Goal: Understand process/instructions: Learn how to perform a task or action

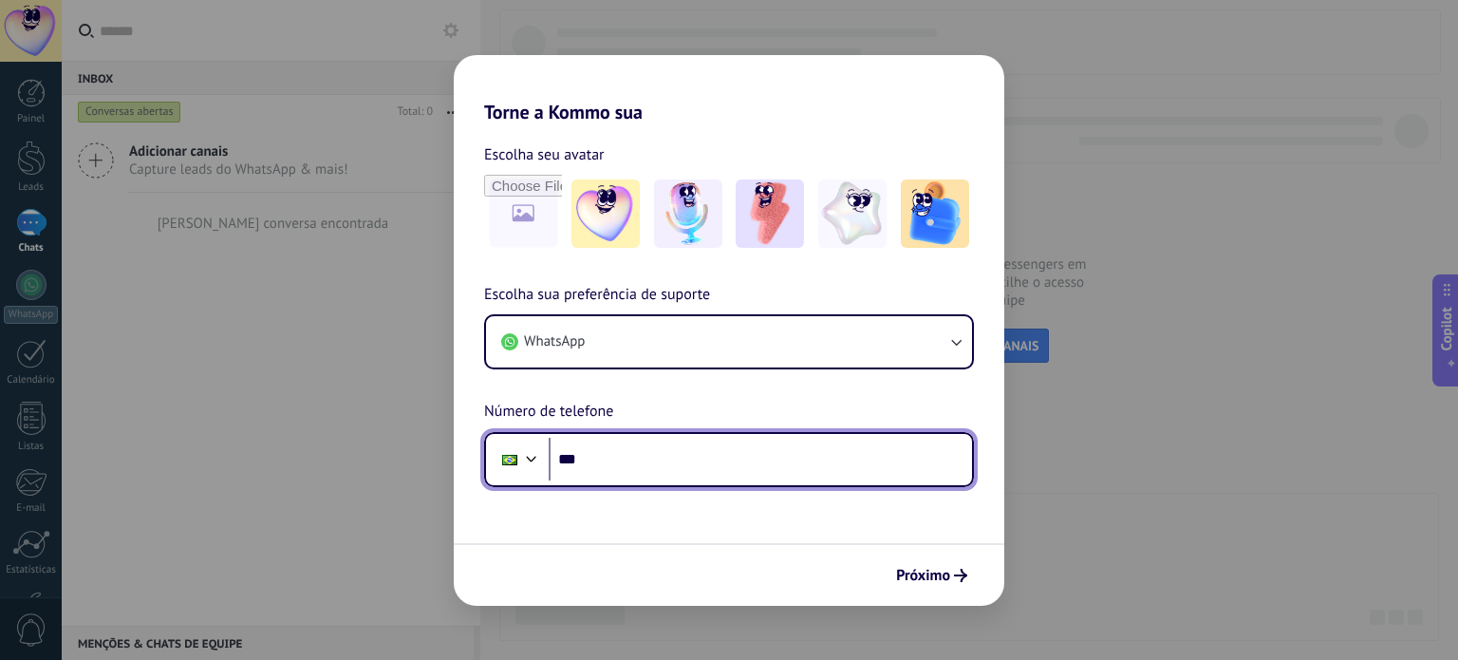
click at [602, 456] on input "***" at bounding box center [760, 459] width 423 height 44
type input "**********"
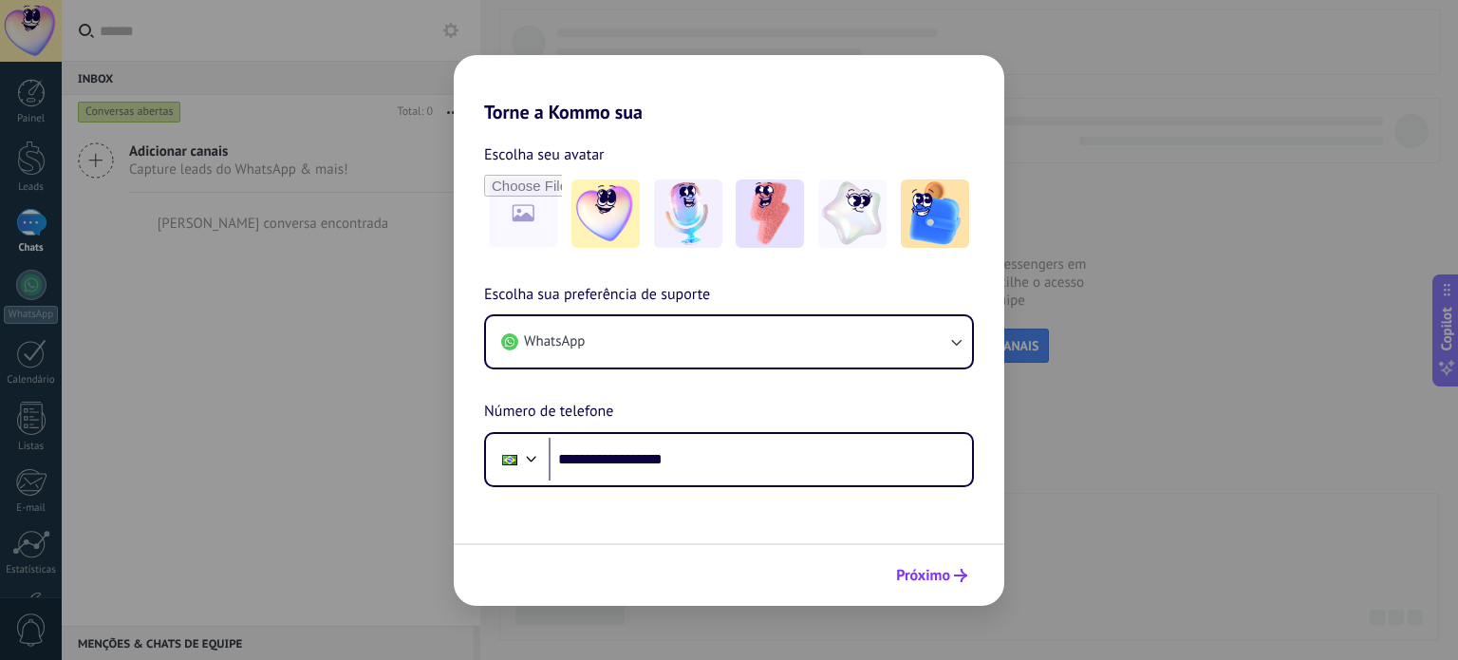
click at [926, 575] on span "Próximo" at bounding box center [923, 574] width 54 height 13
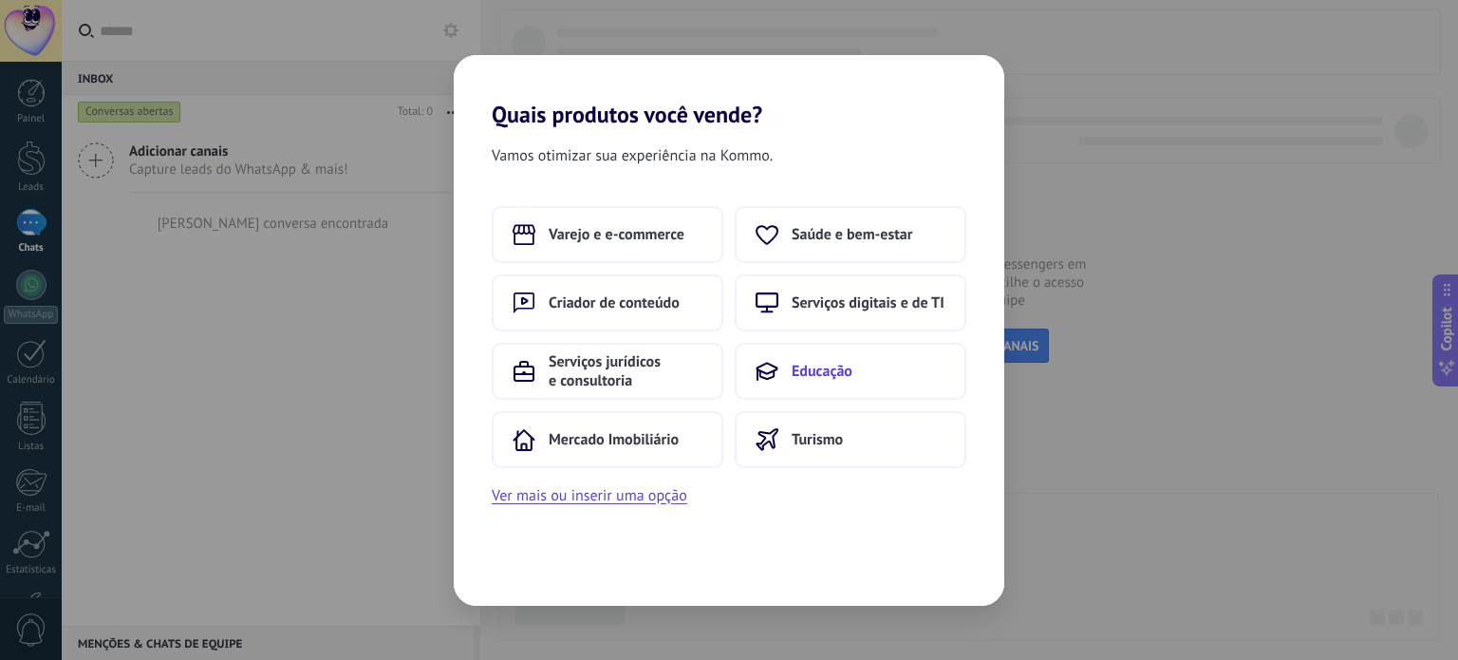
click at [837, 370] on span "Educação" at bounding box center [821, 371] width 61 height 19
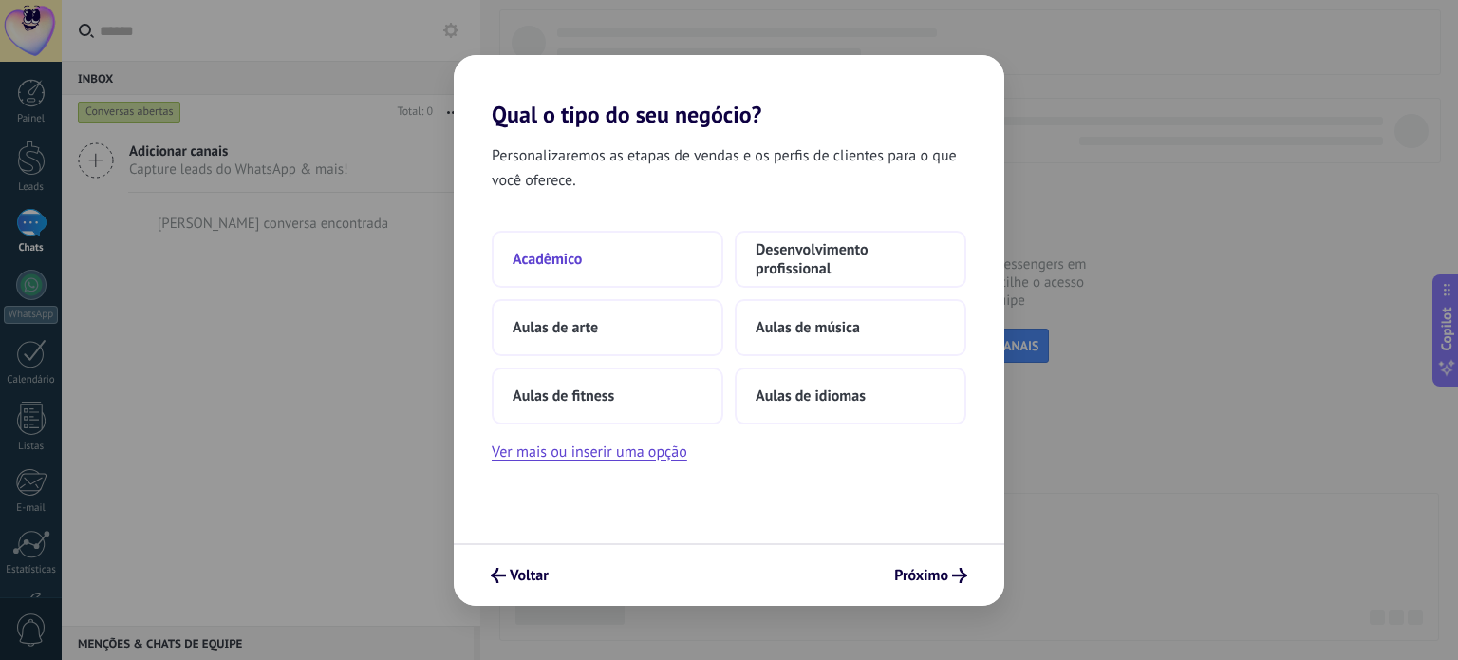
click at [579, 260] on span "Acadêmico" at bounding box center [546, 259] width 69 height 19
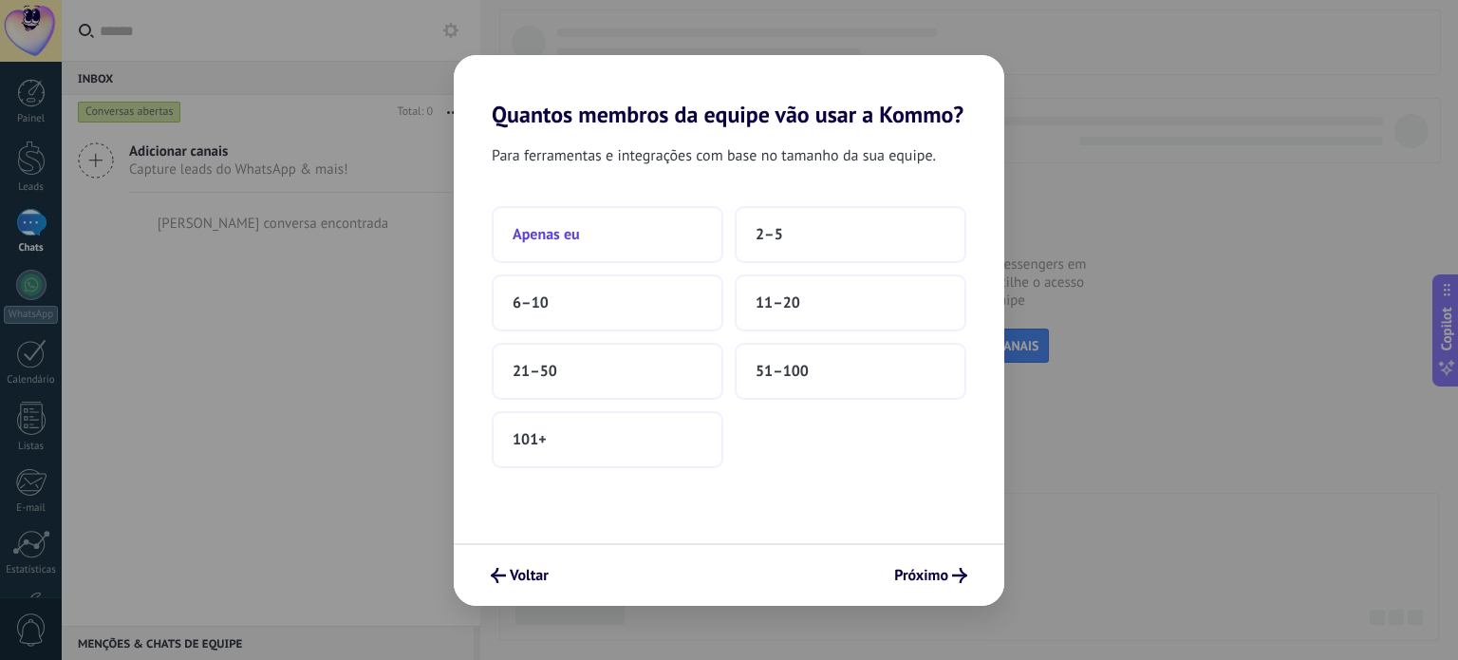
click at [561, 235] on span "Apenas eu" at bounding box center [545, 234] width 67 height 19
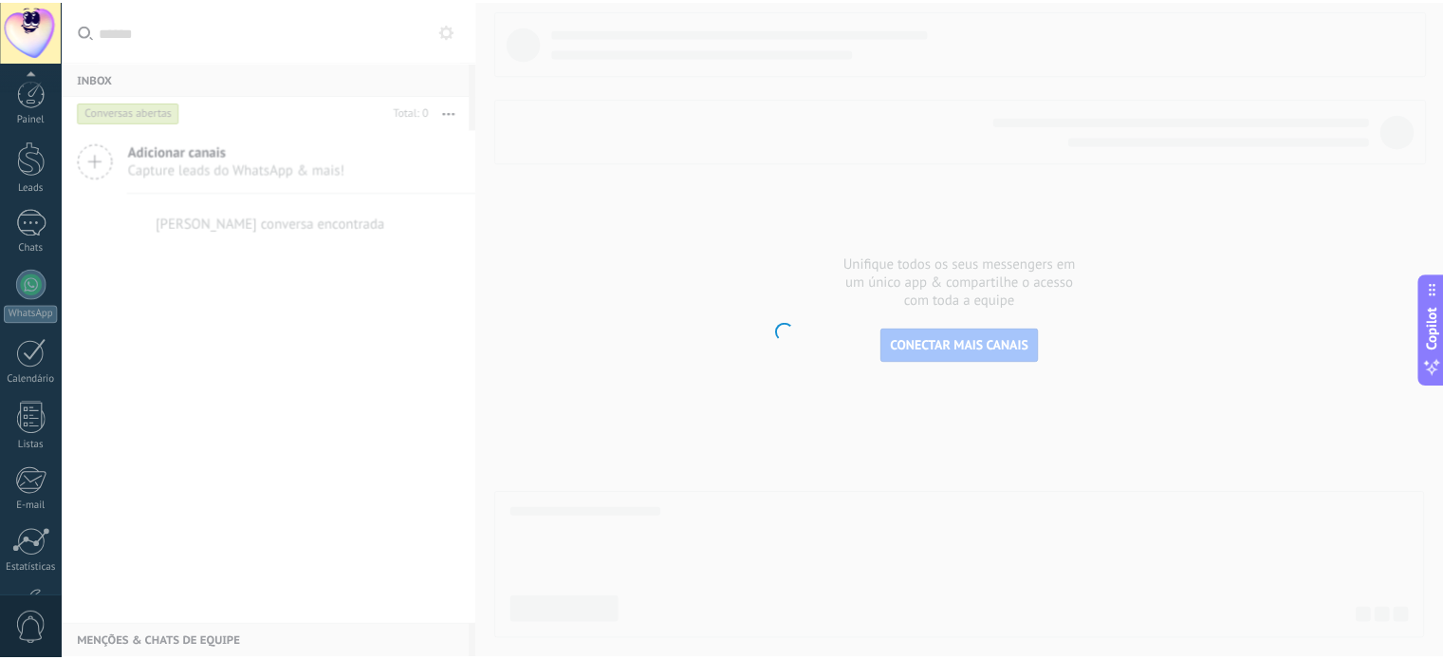
scroll to position [129, 0]
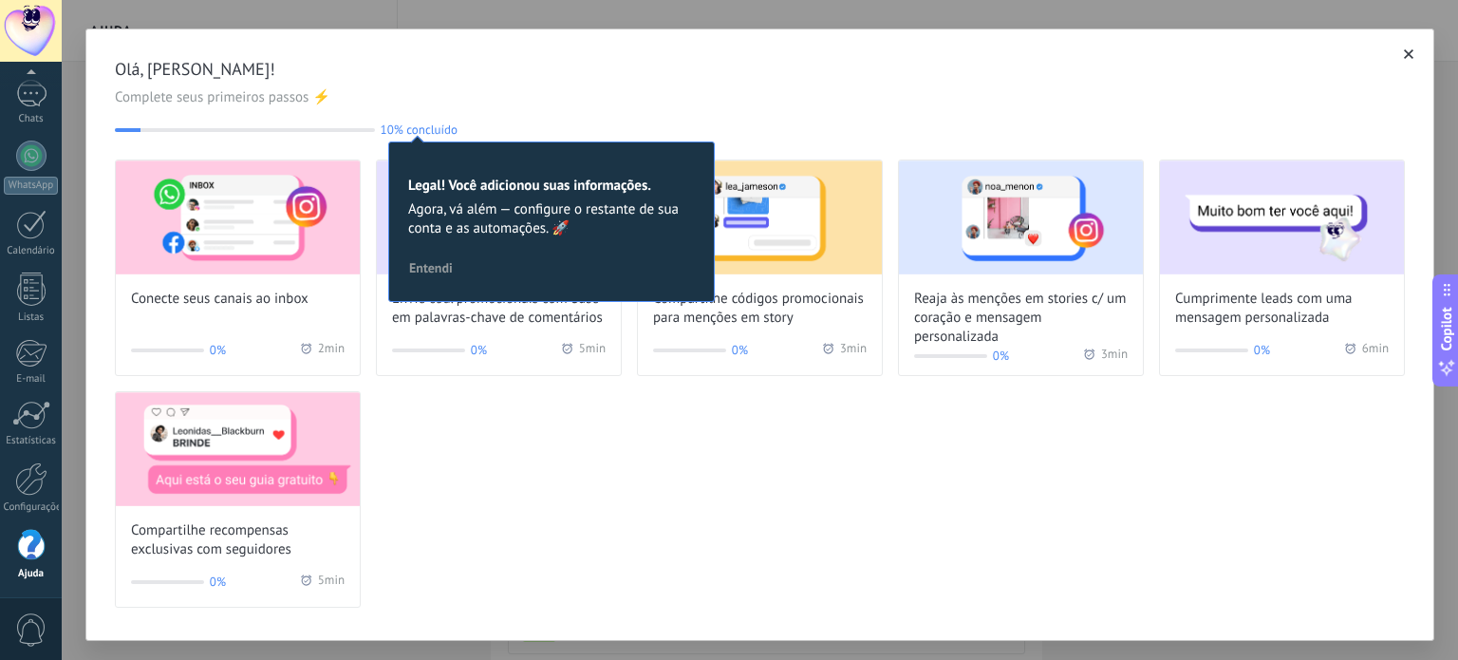
click at [628, 64] on span "Olá, [PERSON_NAME]!" at bounding box center [760, 69] width 1290 height 23
click at [581, 478] on div "Conecte seus canais ao inbox 0% 2 min Envie cód. promocionais com base em palav…" at bounding box center [760, 383] width 1290 height 448
click at [435, 272] on span "Entendi" at bounding box center [431, 267] width 44 height 13
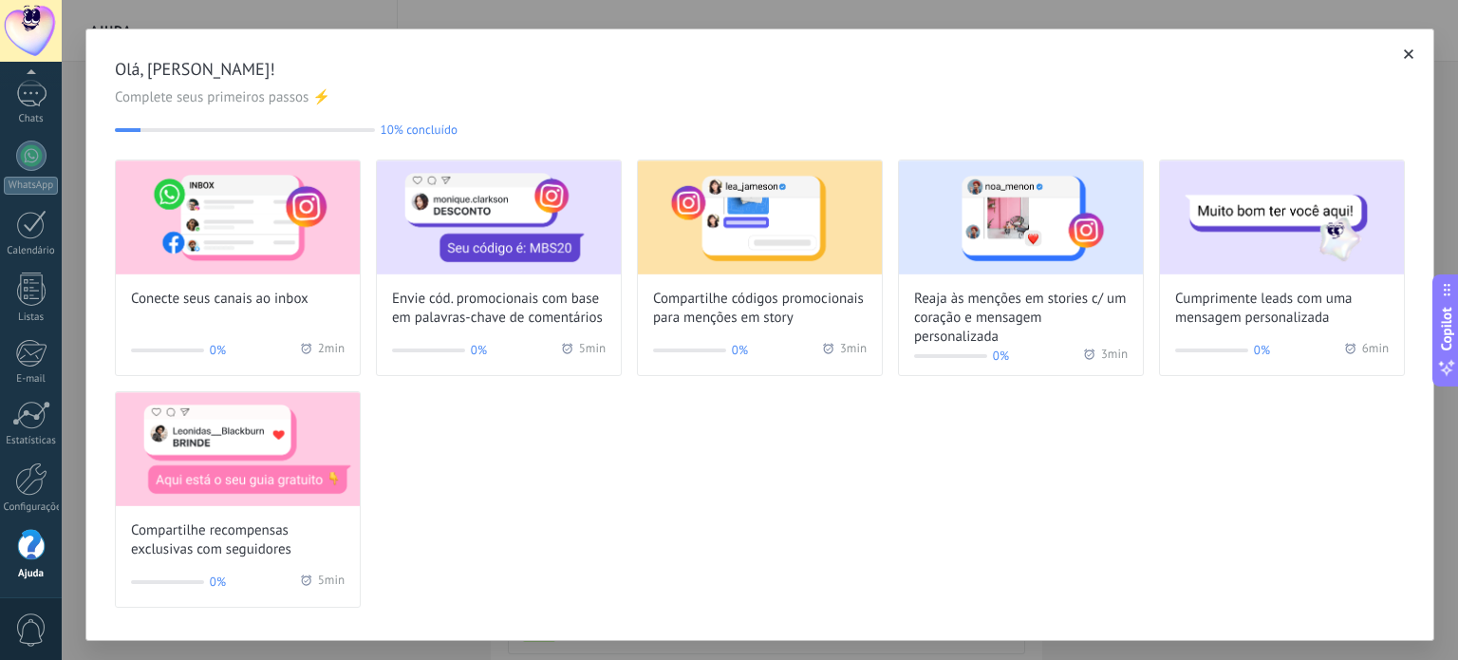
click at [1404, 53] on icon "button" at bounding box center [1408, 53] width 9 height 9
